Goal: Find specific page/section: Find specific page/section

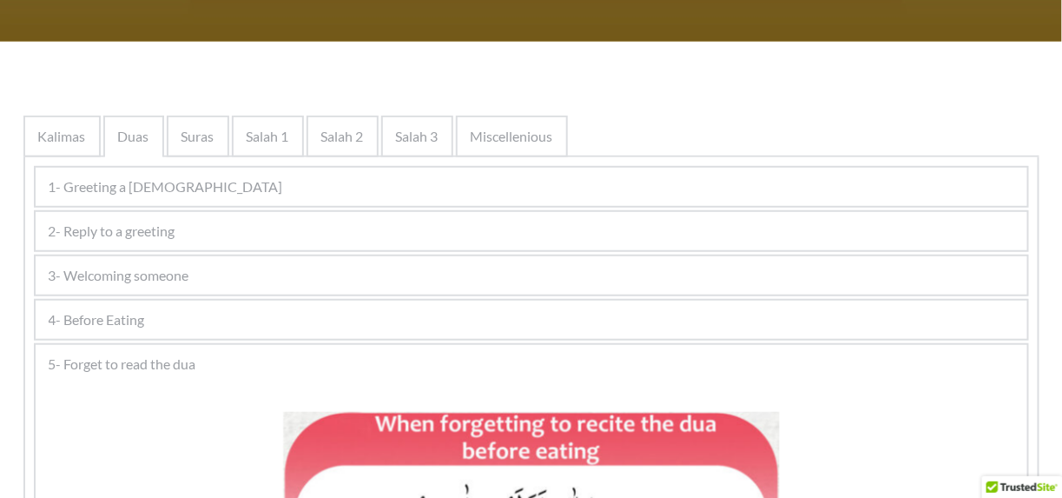
scroll to position [347, 0]
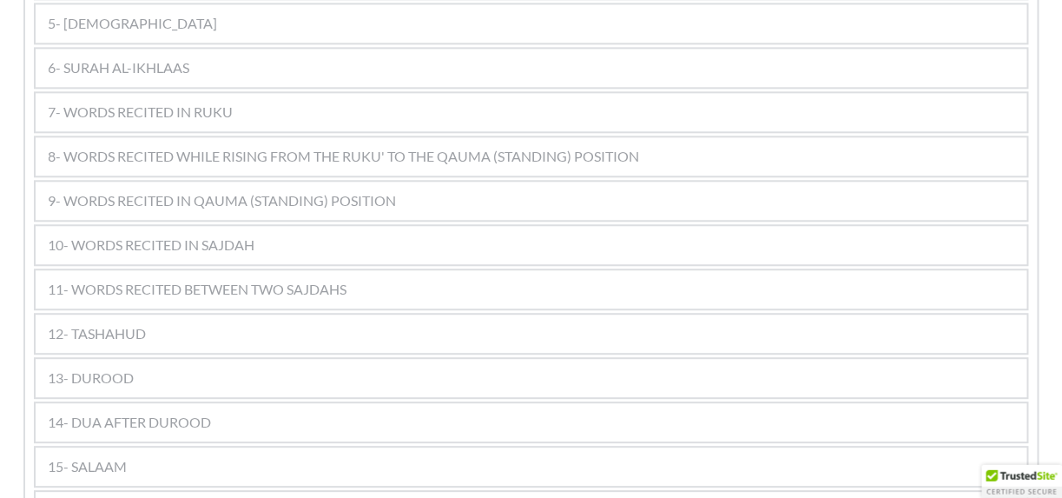
click at [197, 359] on div "13- DUROOD" at bounding box center [532, 378] width 992 height 38
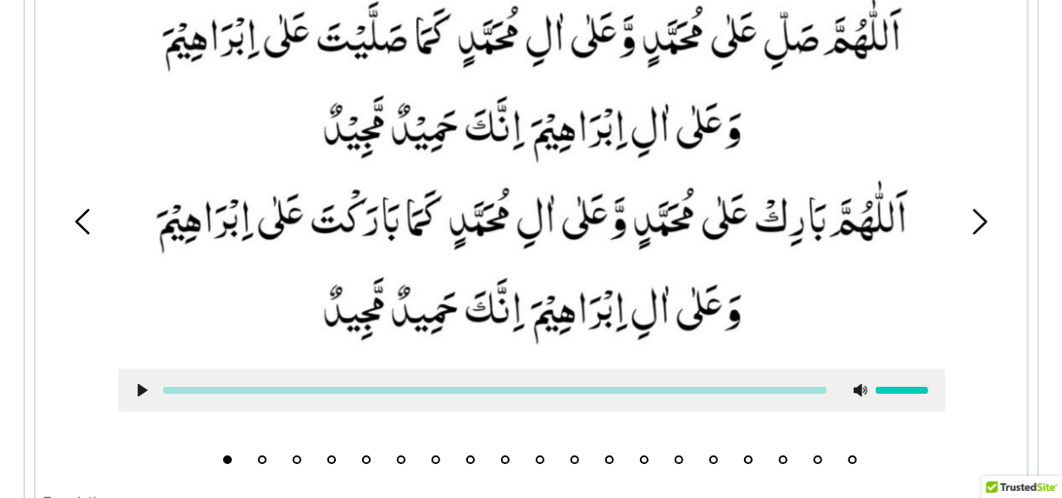
scroll to position [1650, 0]
